Goal: Use online tool/utility: Utilize a website feature to perform a specific function

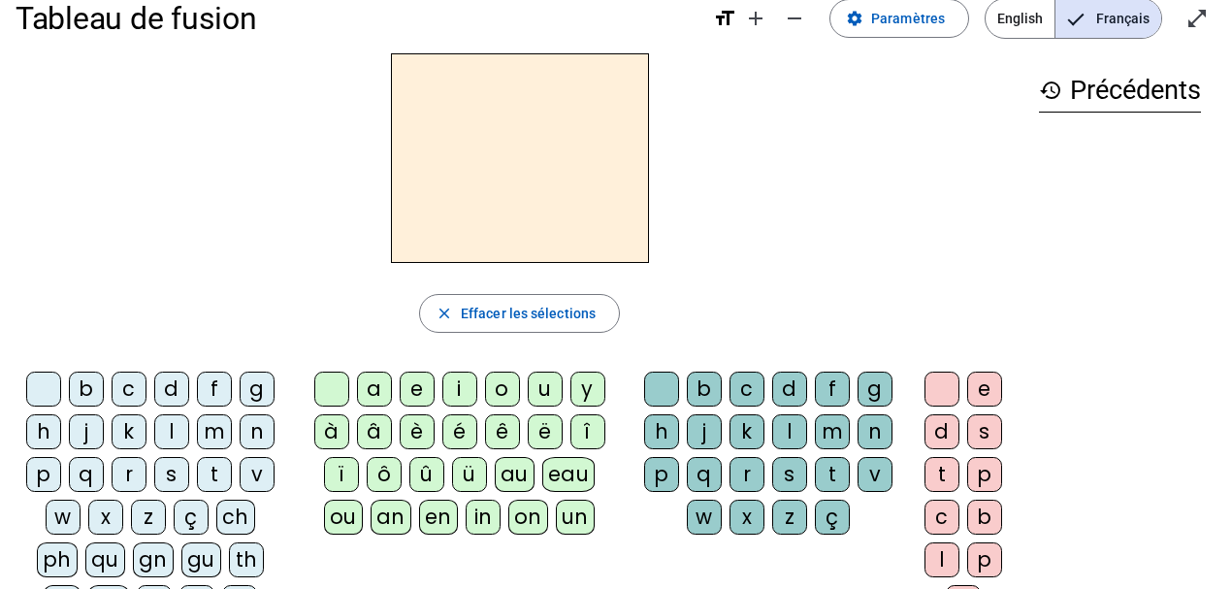
scroll to position [49, 0]
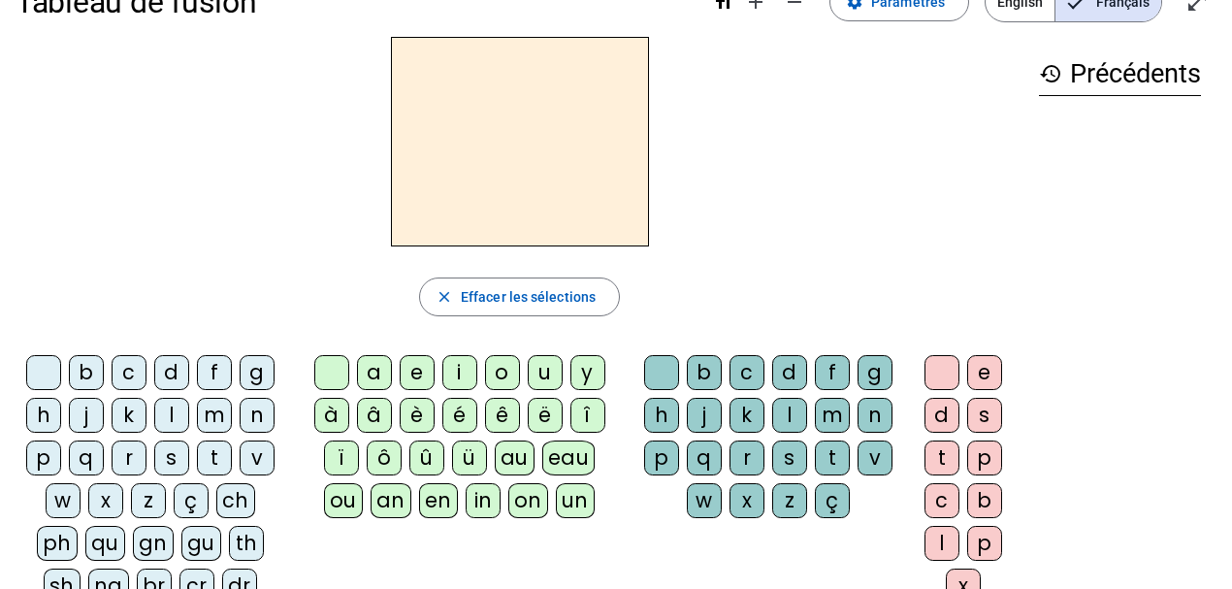
drag, startPoint x: 1241, startPoint y: 584, endPoint x: 163, endPoint y: 462, distance: 1084.8
click at [163, 462] on div "s" at bounding box center [171, 457] width 35 height 35
click at [418, 380] on div "e" at bounding box center [417, 372] width 35 height 35
click at [126, 375] on div "c" at bounding box center [129, 372] width 35 height 35
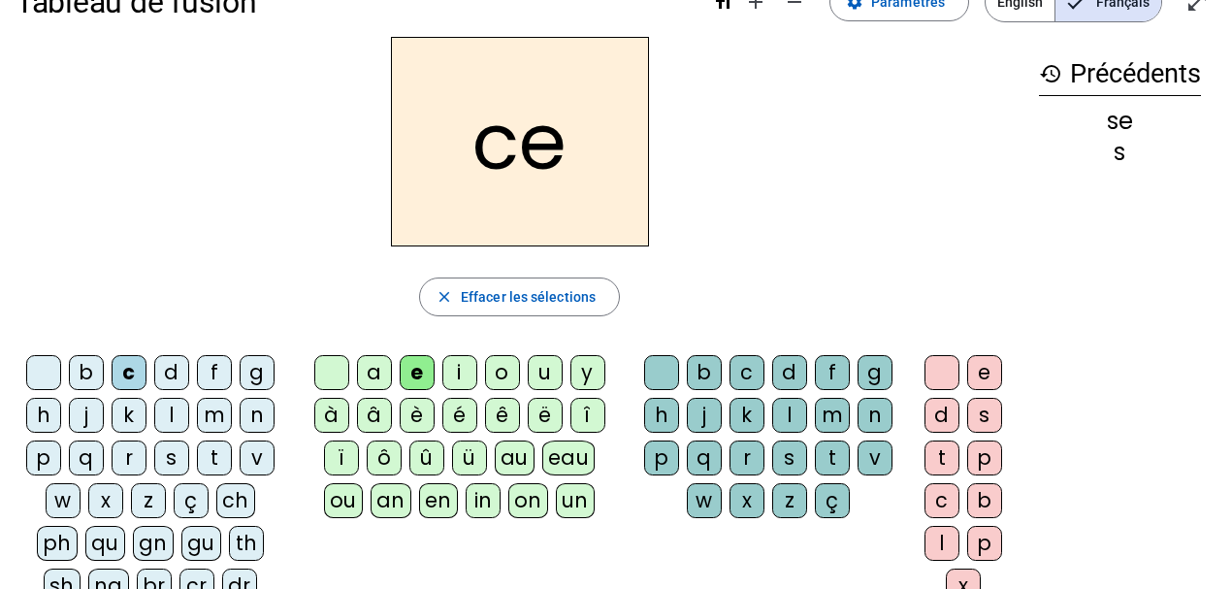
click at [167, 454] on div "s" at bounding box center [171, 457] width 35 height 35
click at [130, 380] on div "c" at bounding box center [129, 372] width 35 height 35
click at [173, 415] on div "l" at bounding box center [171, 415] width 35 height 35
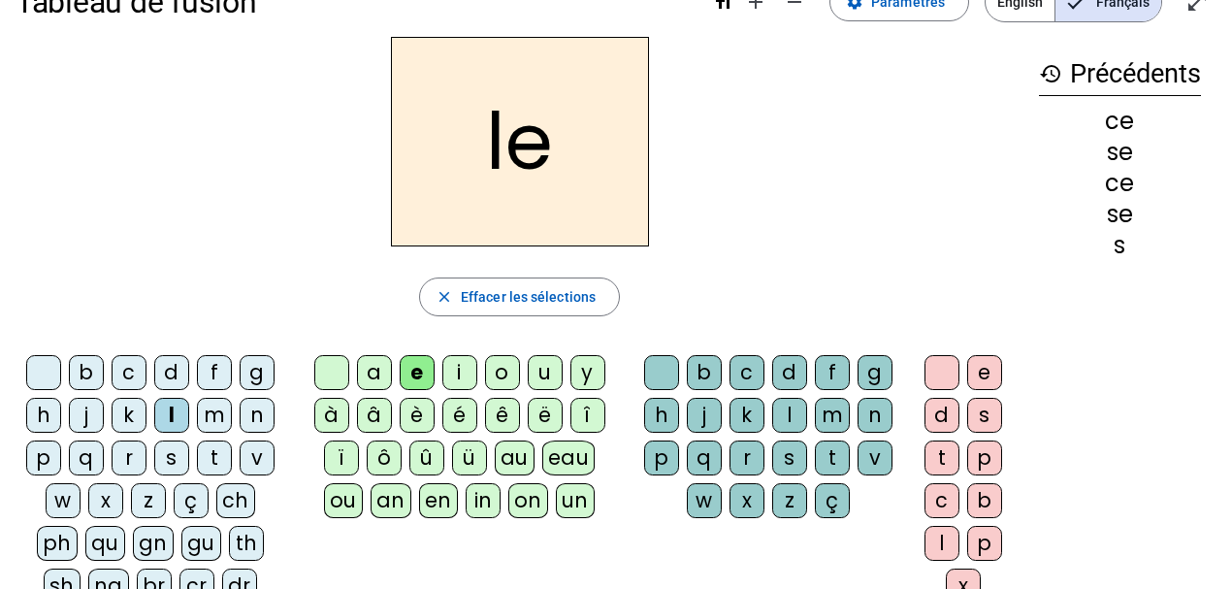
click at [170, 374] on div "d" at bounding box center [171, 372] width 35 height 35
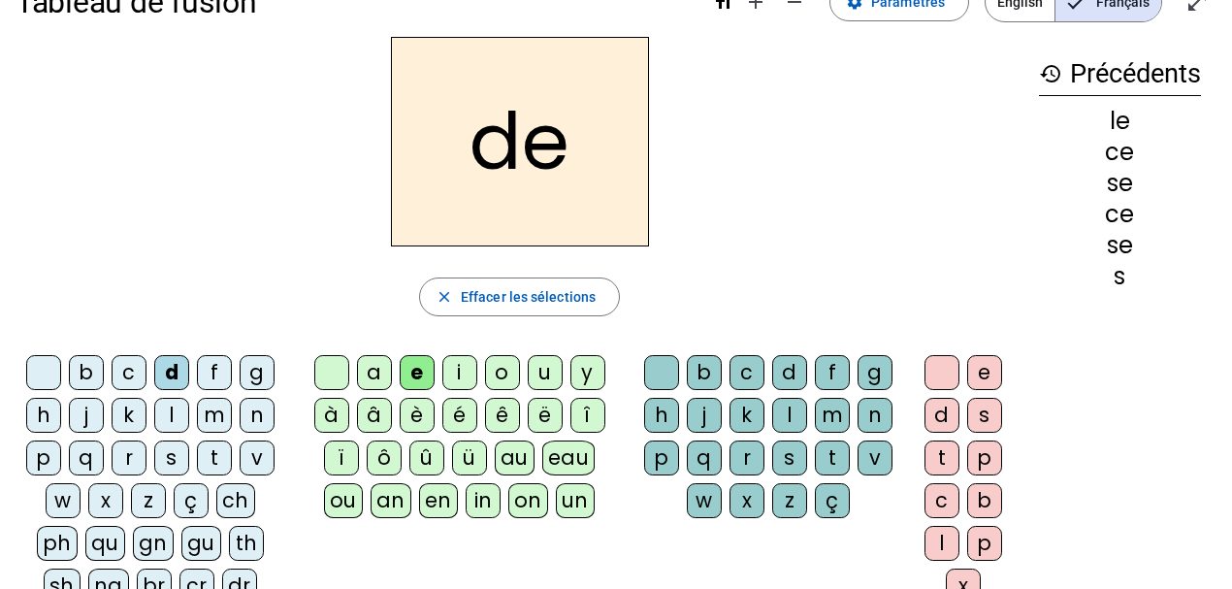
click at [536, 374] on div "u" at bounding box center [545, 372] width 35 height 35
click at [175, 419] on div "l" at bounding box center [171, 415] width 35 height 35
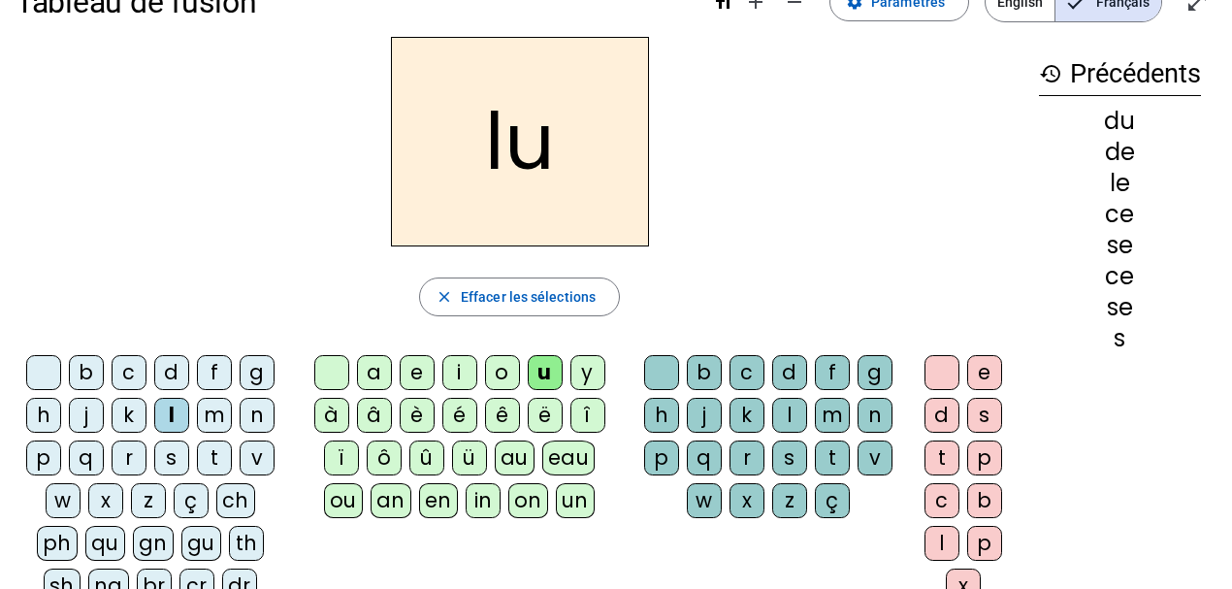
click at [247, 452] on div "v" at bounding box center [257, 457] width 35 height 35
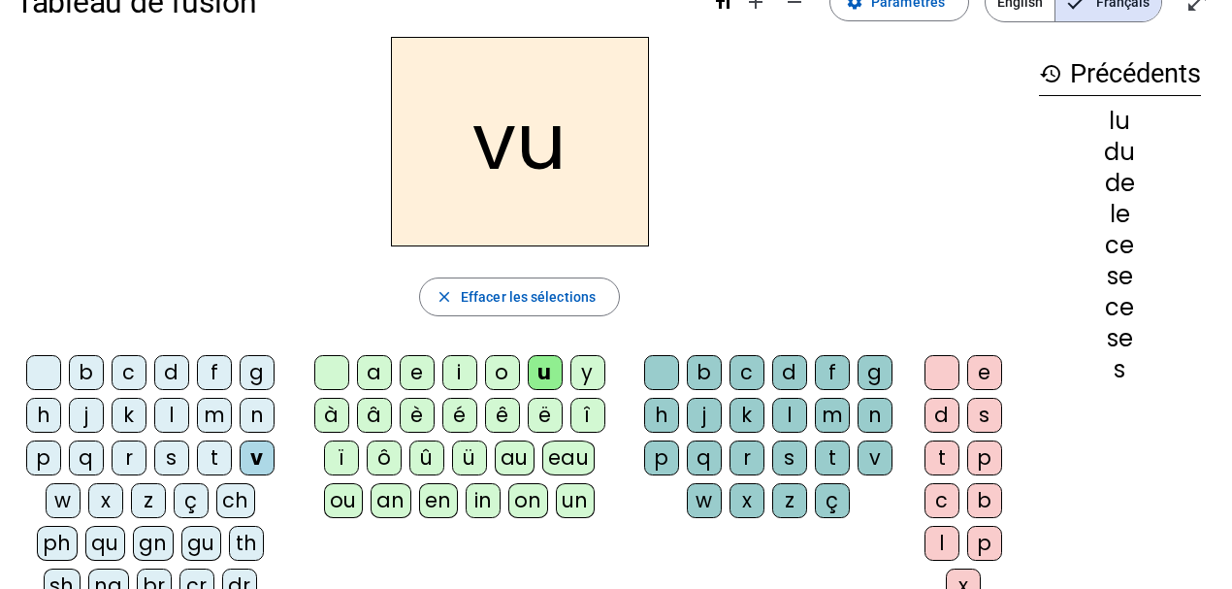
click at [171, 462] on div "s" at bounding box center [171, 457] width 35 height 35
click at [749, 369] on div "c" at bounding box center [747, 372] width 35 height 35
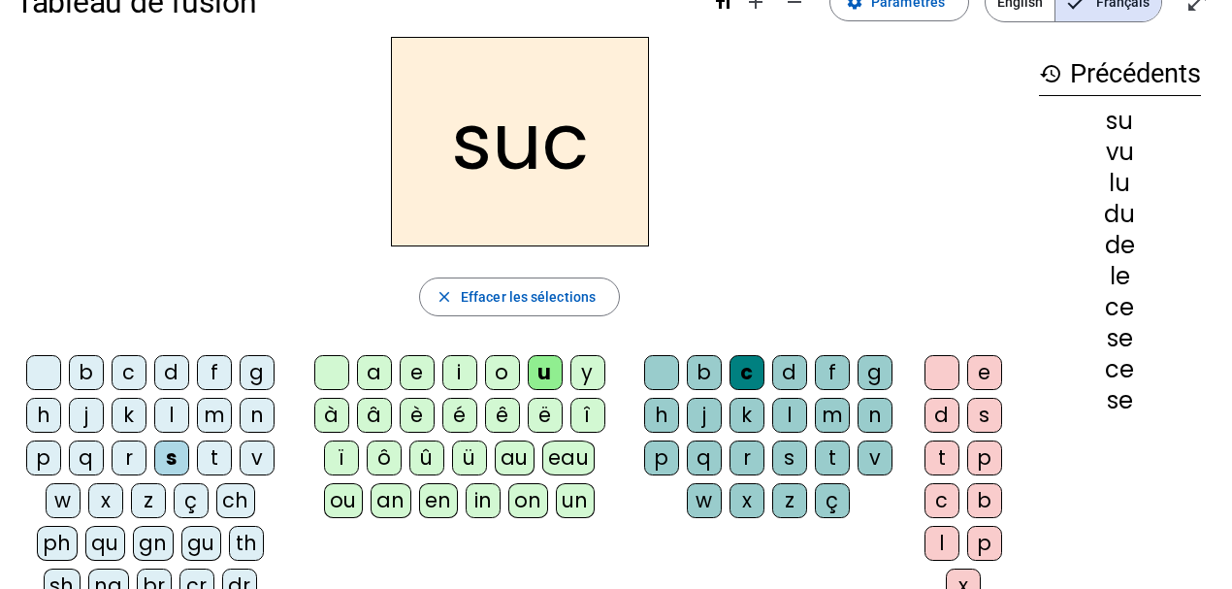
click at [421, 374] on div "e" at bounding box center [417, 372] width 35 height 35
click at [367, 374] on div "a" at bounding box center [374, 372] width 35 height 35
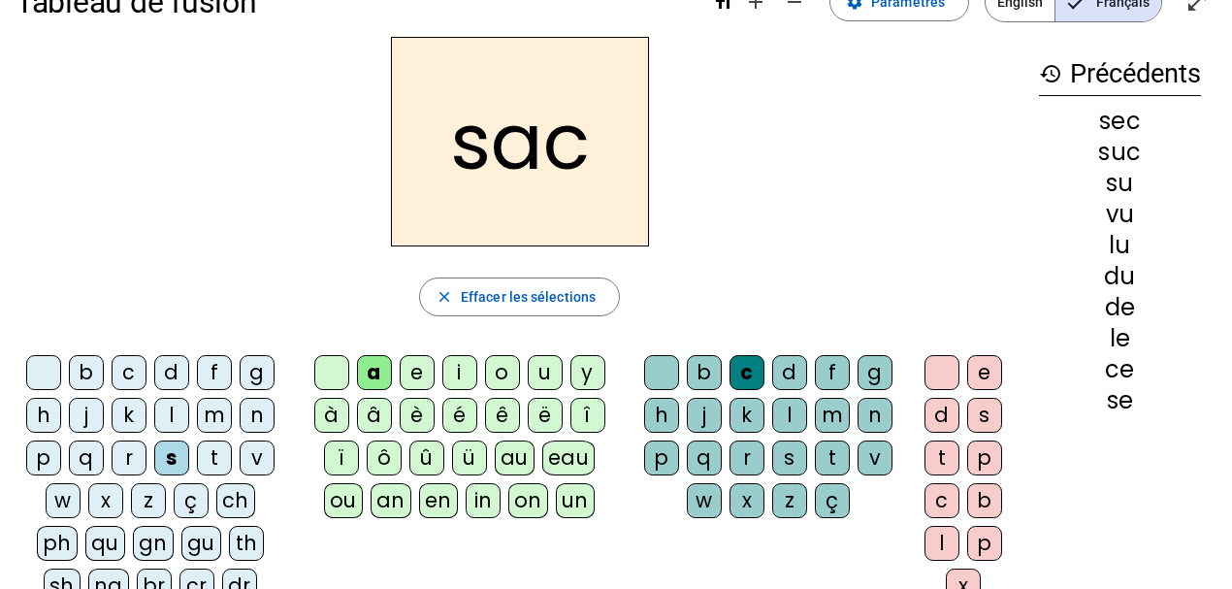
click at [175, 419] on div "l" at bounding box center [171, 415] width 35 height 35
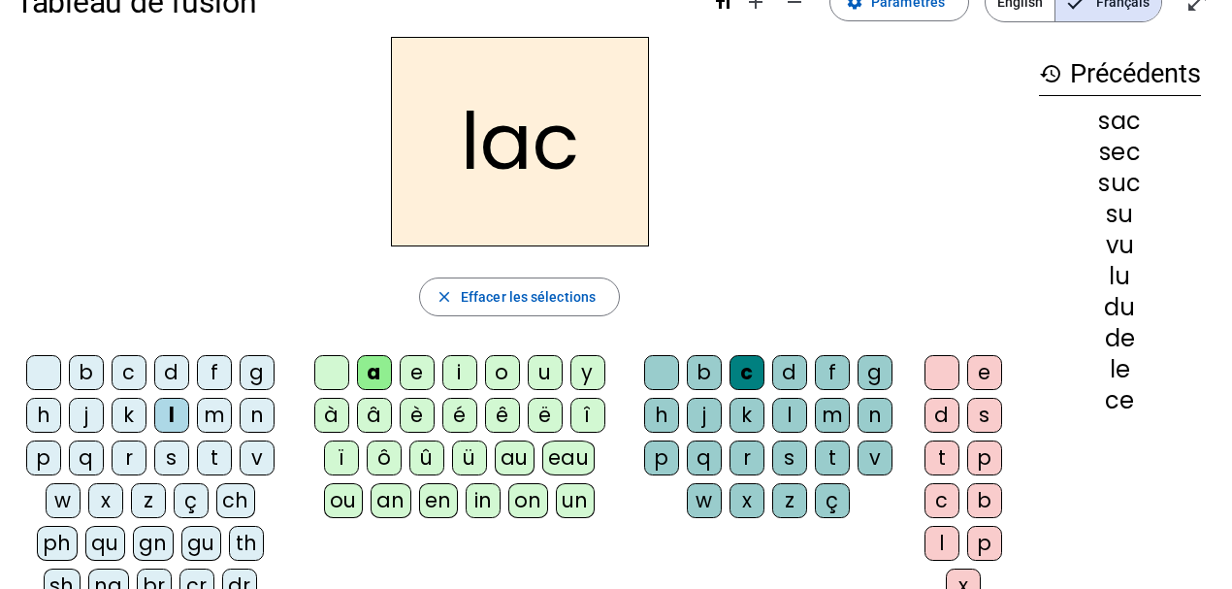
click at [96, 376] on div "b" at bounding box center [86, 372] width 35 height 35
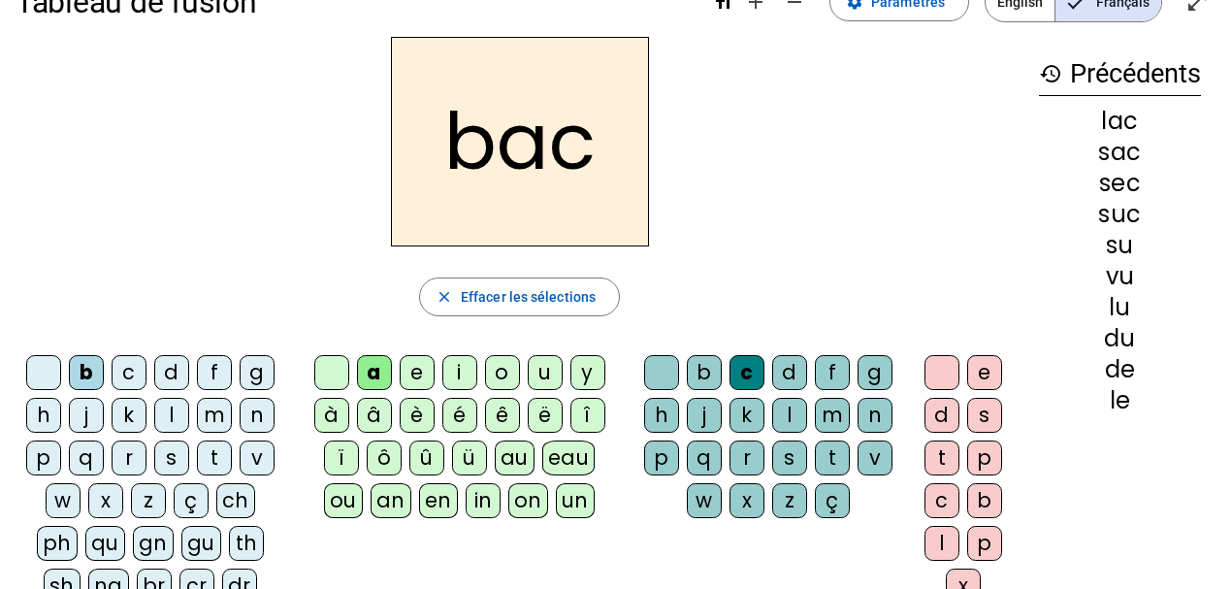
click at [197, 452] on div "t" at bounding box center [214, 457] width 35 height 35
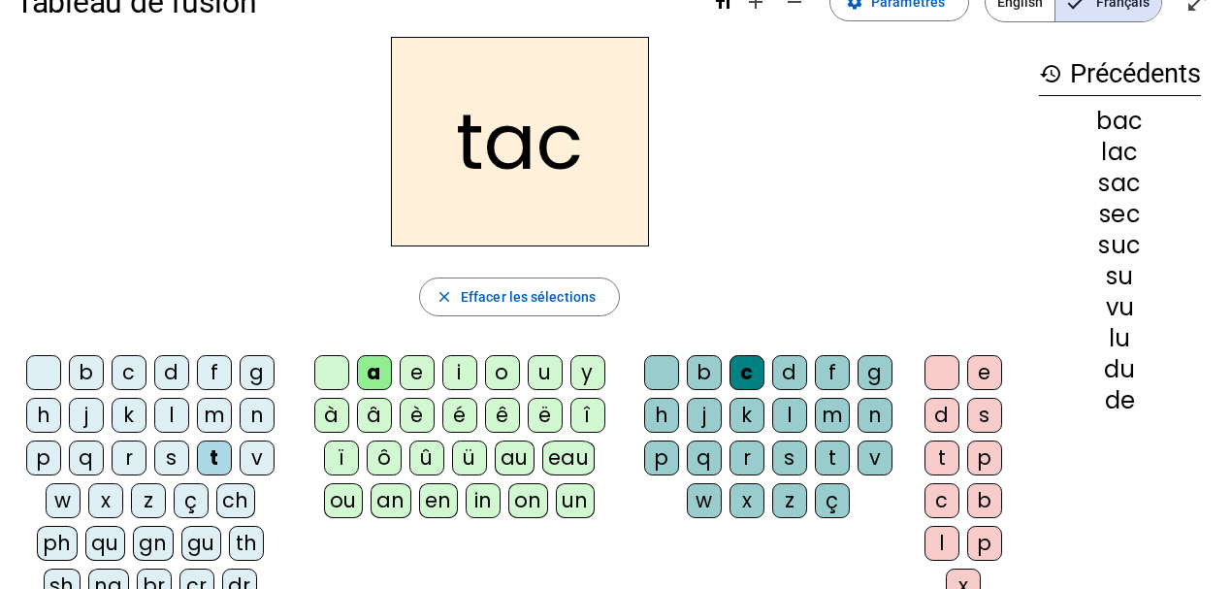
click at [503, 369] on div "o" at bounding box center [502, 372] width 35 height 35
click at [131, 458] on div "r" at bounding box center [129, 457] width 35 height 35
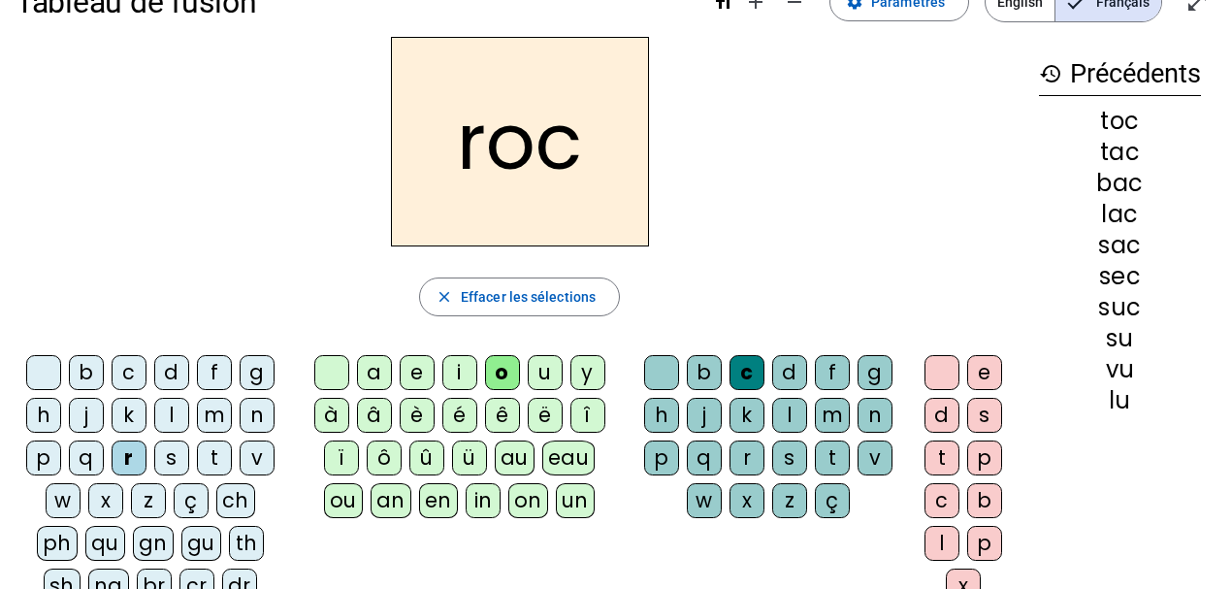
click at [169, 456] on div "s" at bounding box center [171, 457] width 35 height 35
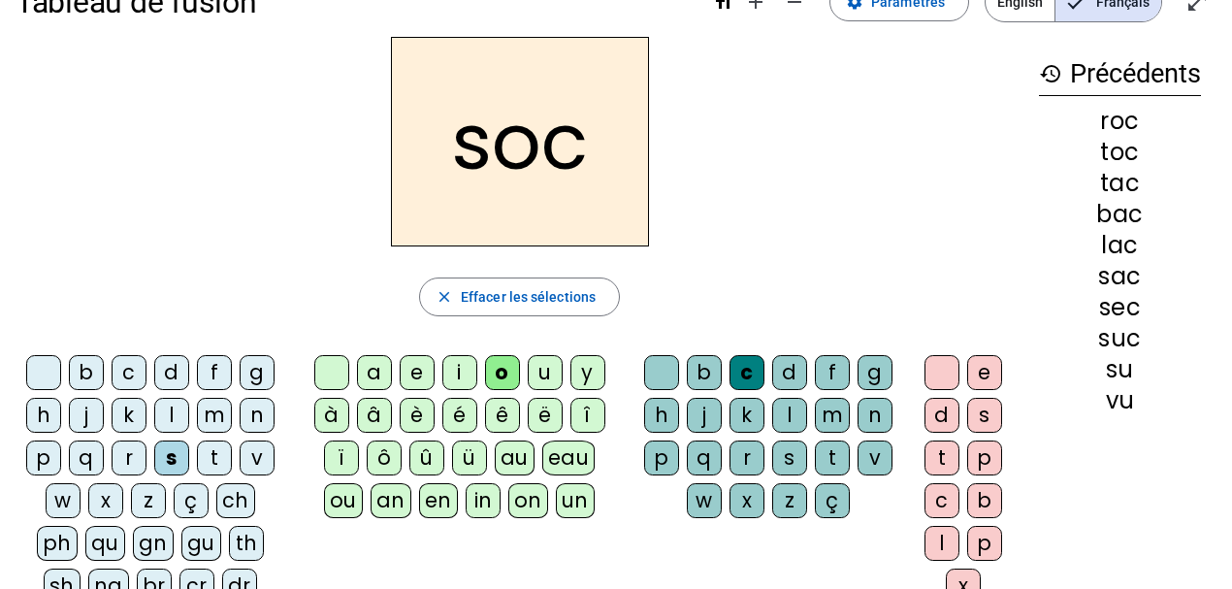
click at [798, 415] on div "l" at bounding box center [789, 415] width 35 height 35
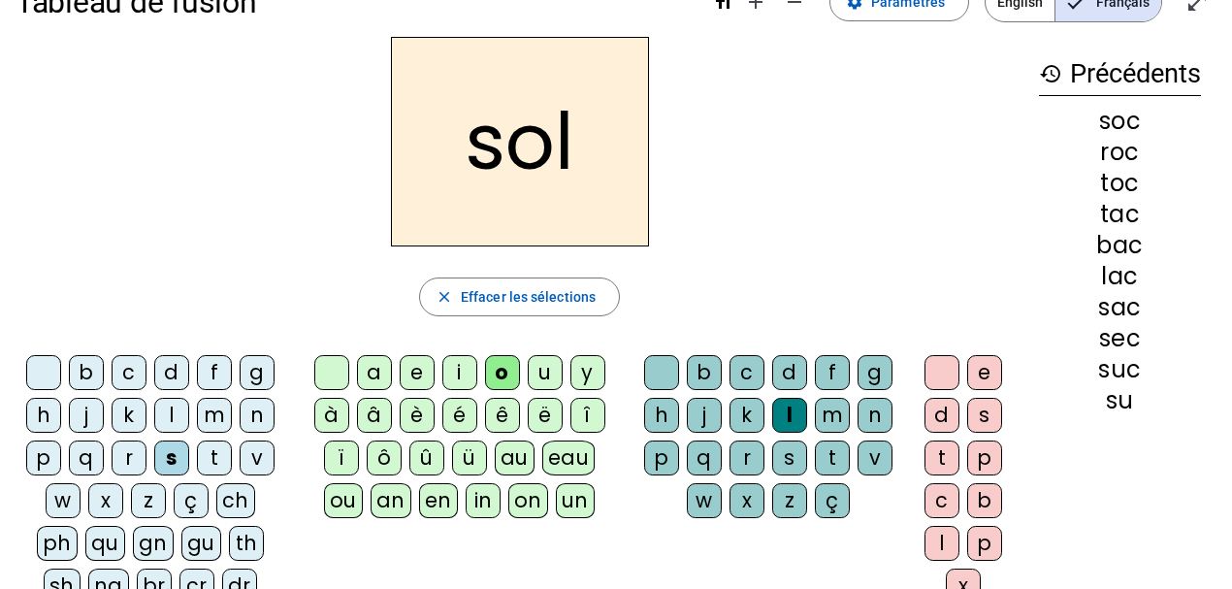
click at [95, 372] on div "b" at bounding box center [86, 372] width 35 height 35
